Goal: Transaction & Acquisition: Purchase product/service

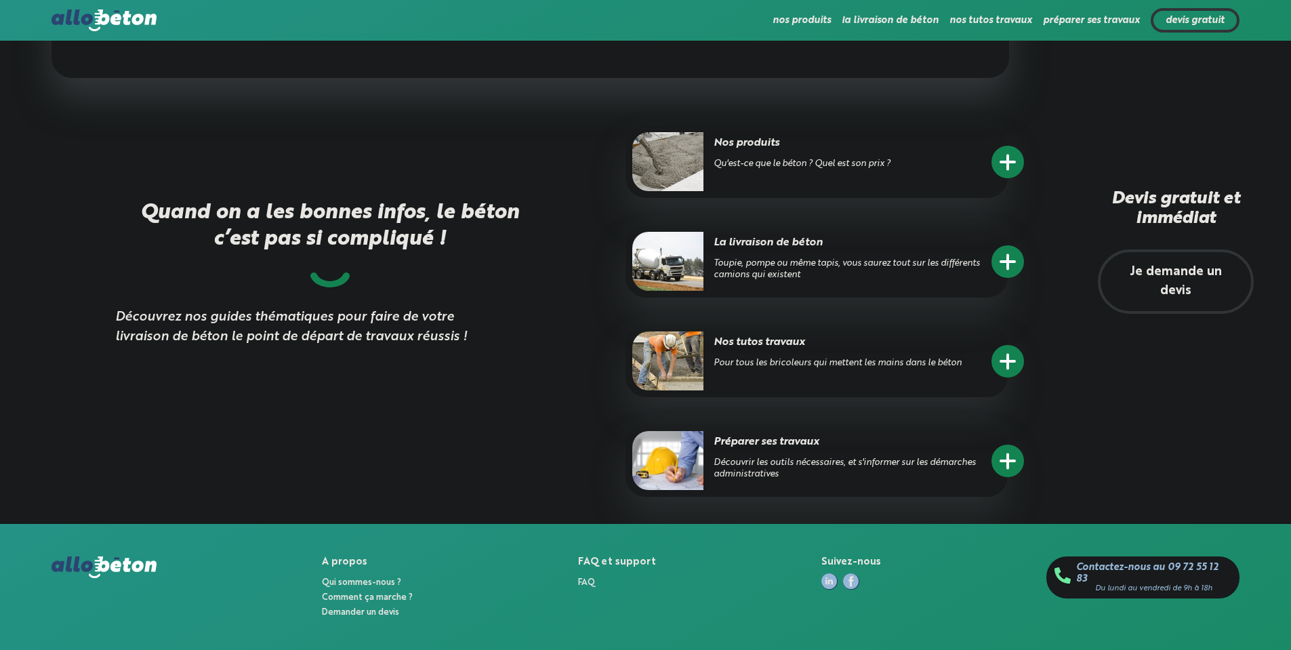
scroll to position [2408, 0]
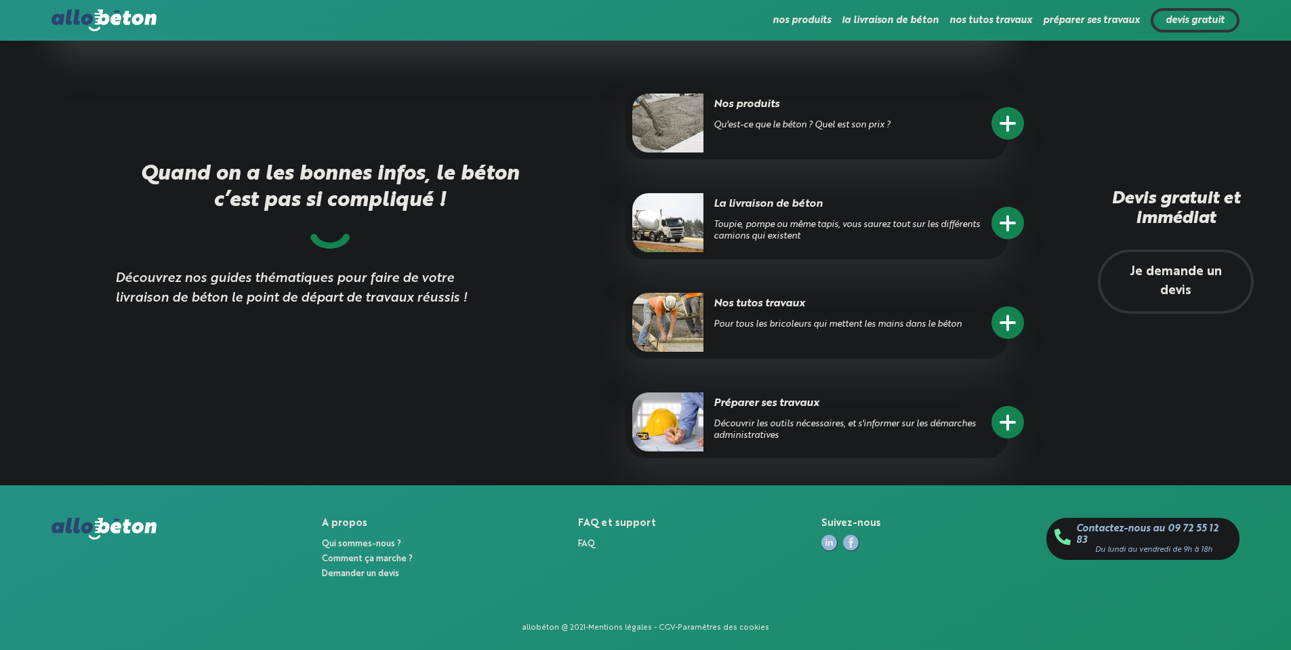
click at [1024, 216] on circle at bounding box center [1007, 223] width 33 height 33
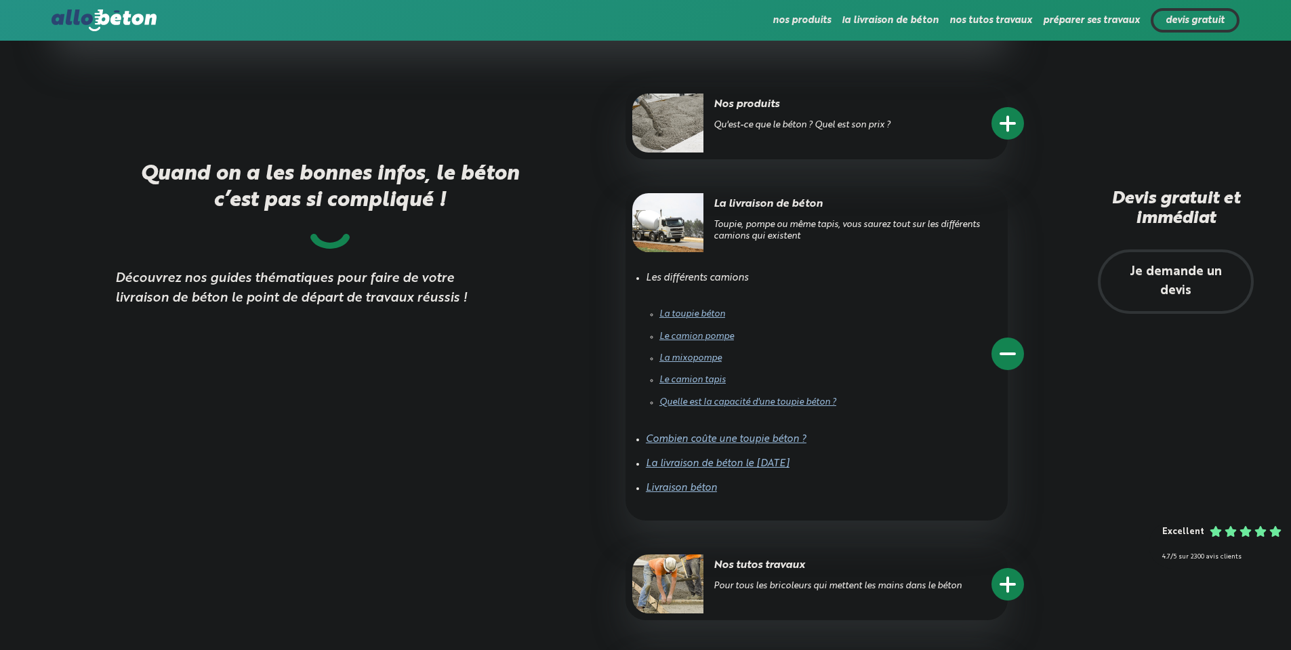
click at [671, 485] on link "Livraison béton" at bounding box center [681, 487] width 71 height 9
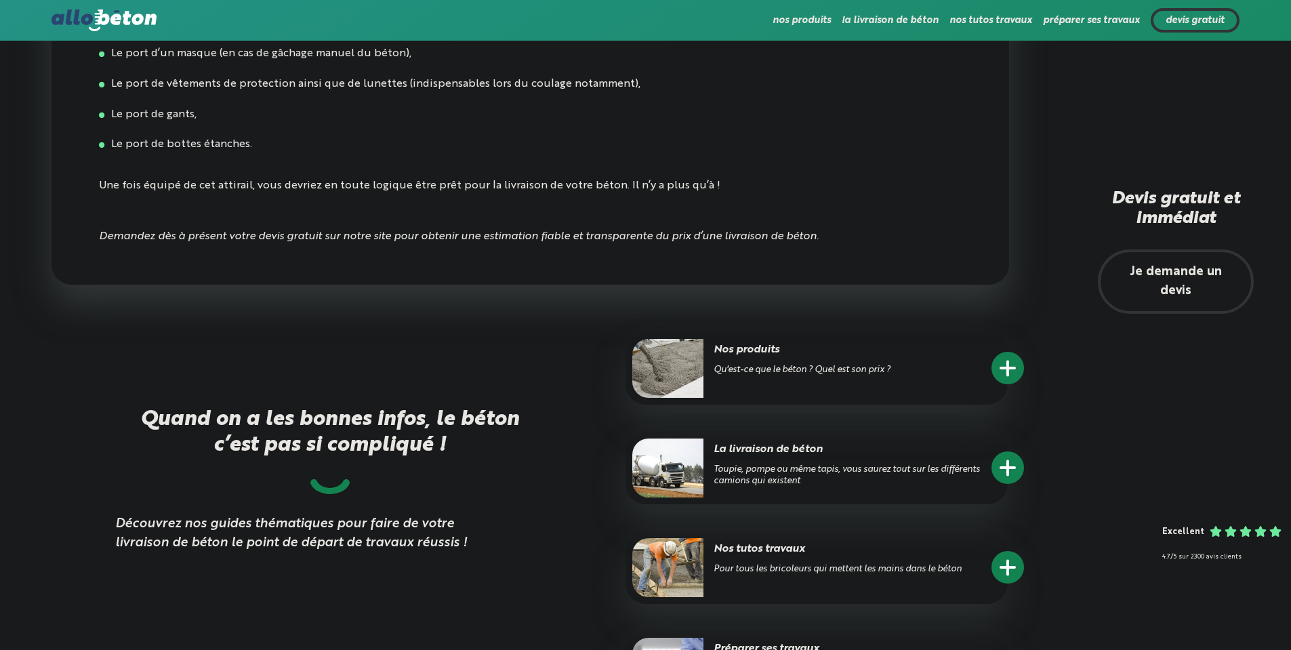
scroll to position [5150, 0]
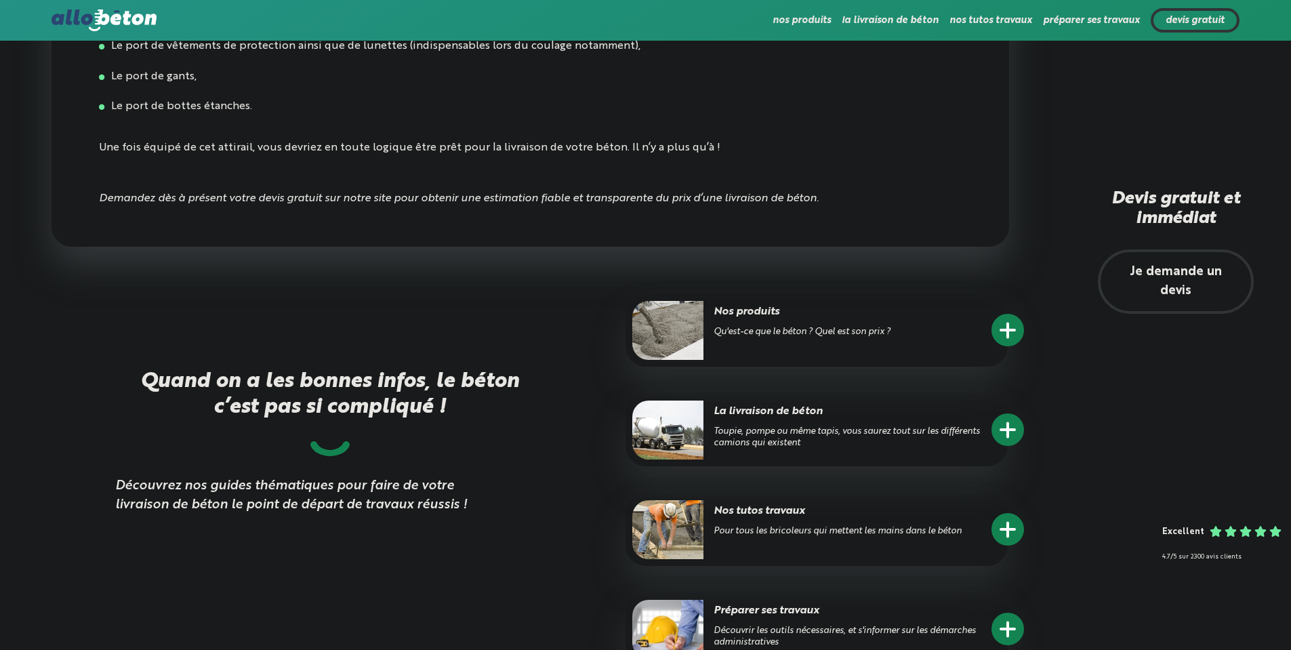
click at [1004, 446] on circle at bounding box center [1007, 429] width 33 height 33
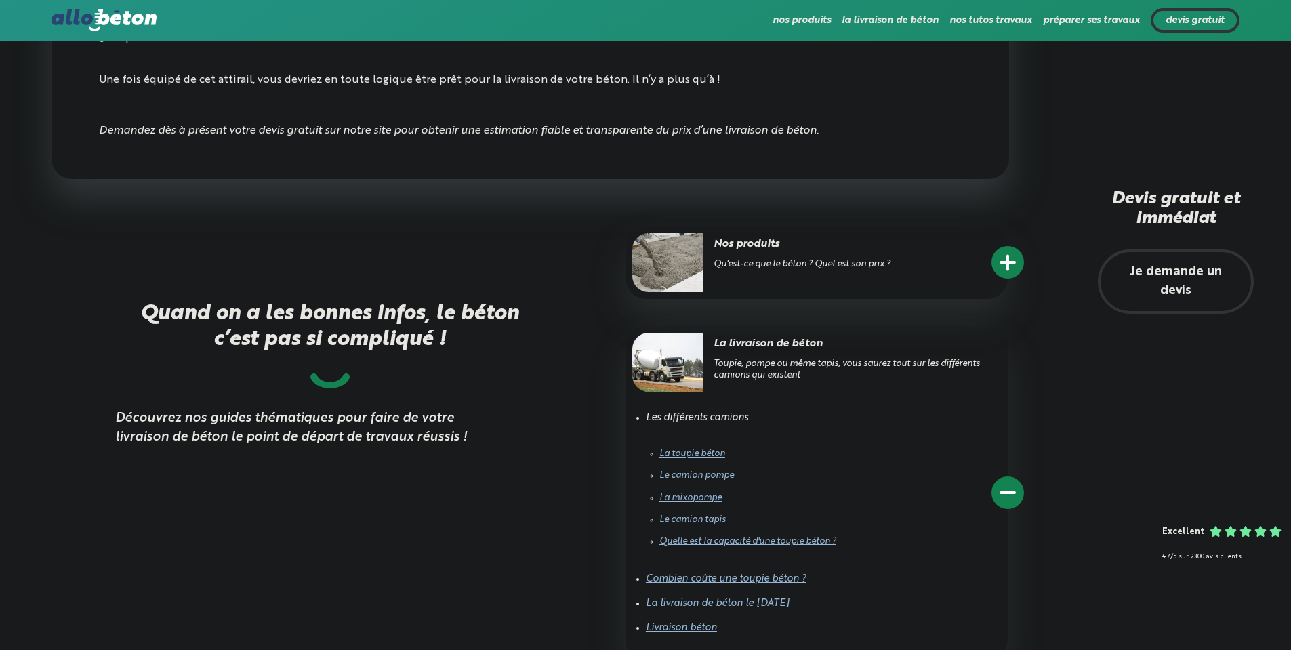
scroll to position [5286, 0]
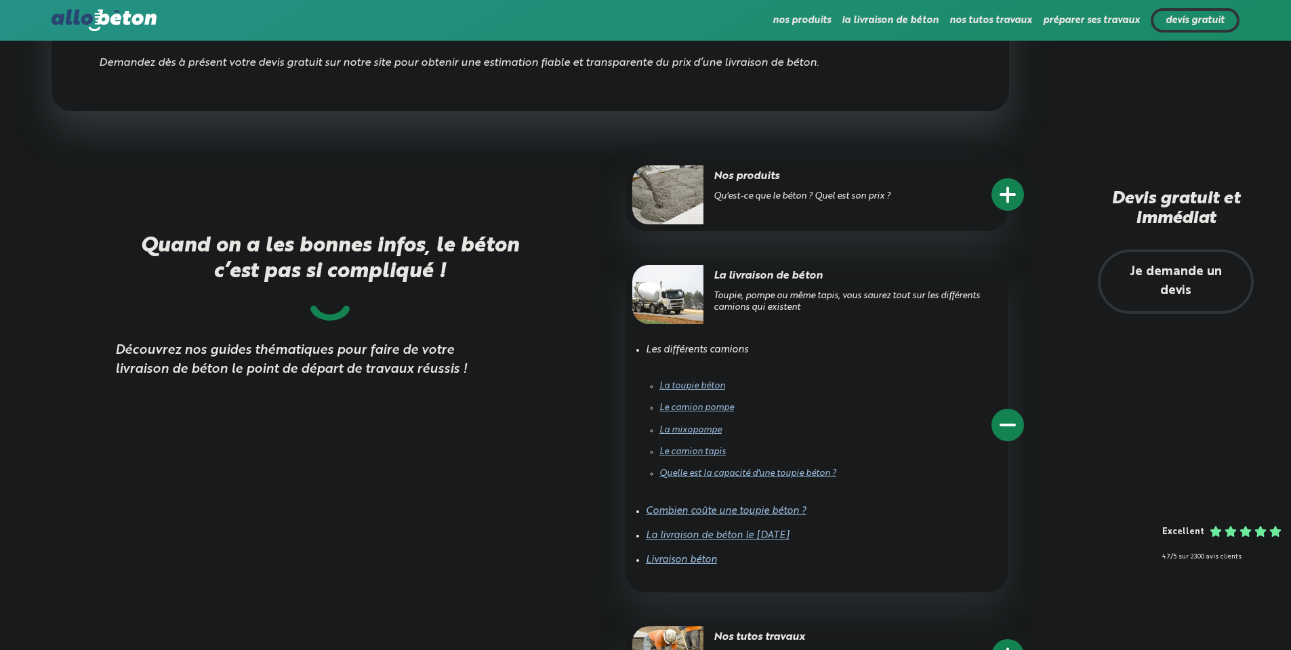
click at [665, 565] on link "Livraison béton" at bounding box center [681, 559] width 71 height 9
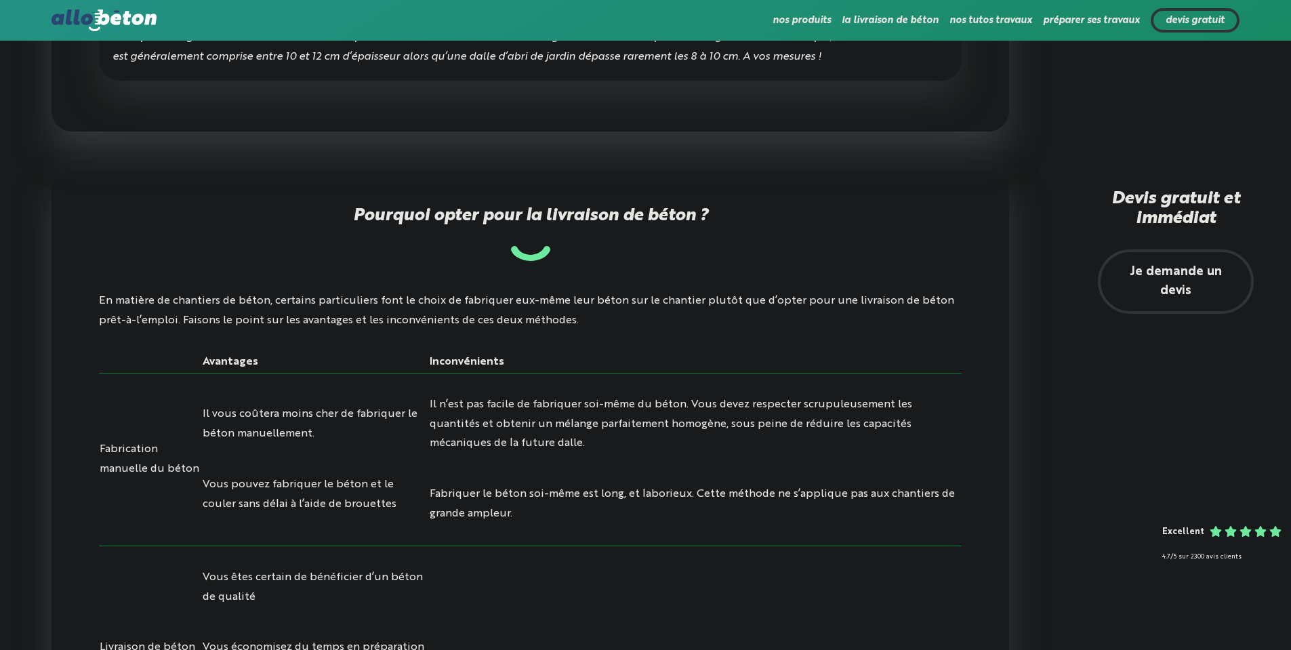
scroll to position [745, 0]
